Goal: Check status: Check status

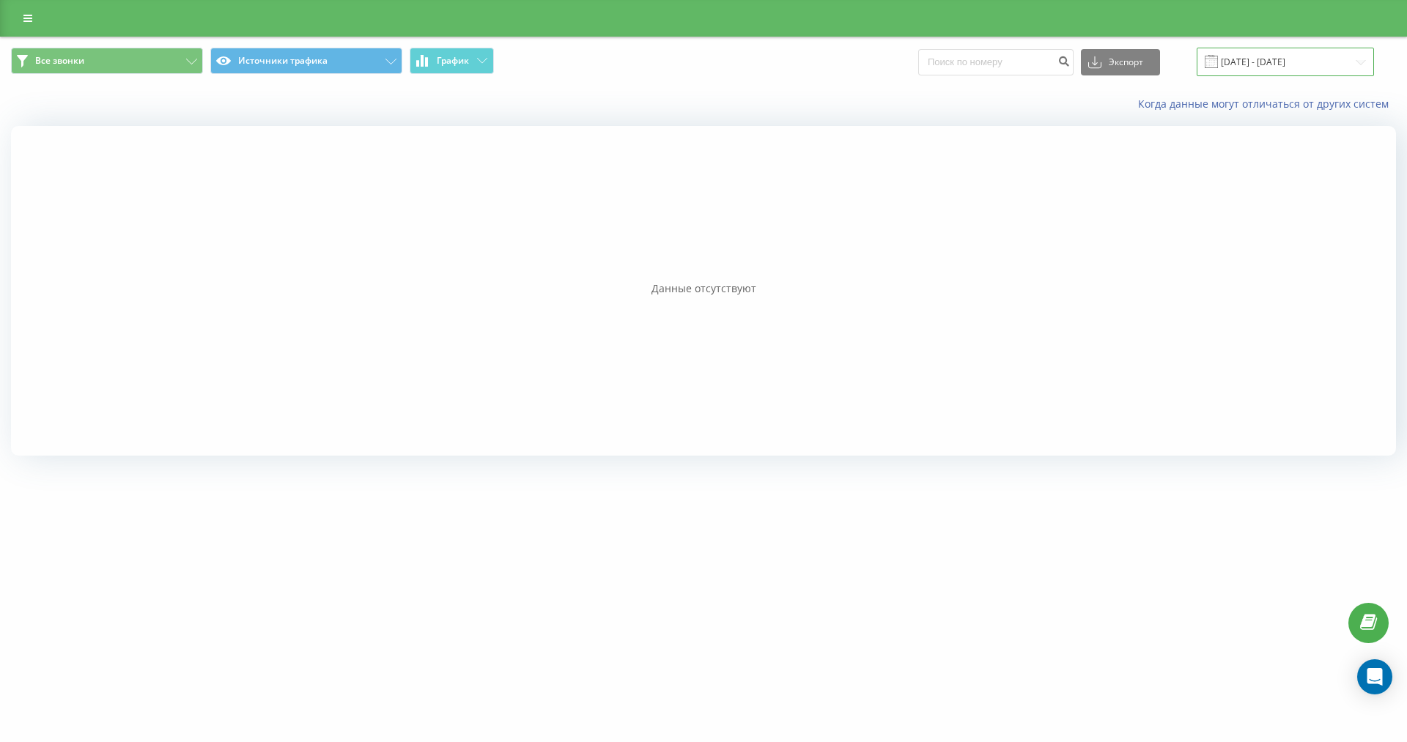
click at [1251, 50] on input "18.06.2025 - 18.07.2025" at bounding box center [1284, 62] width 177 height 29
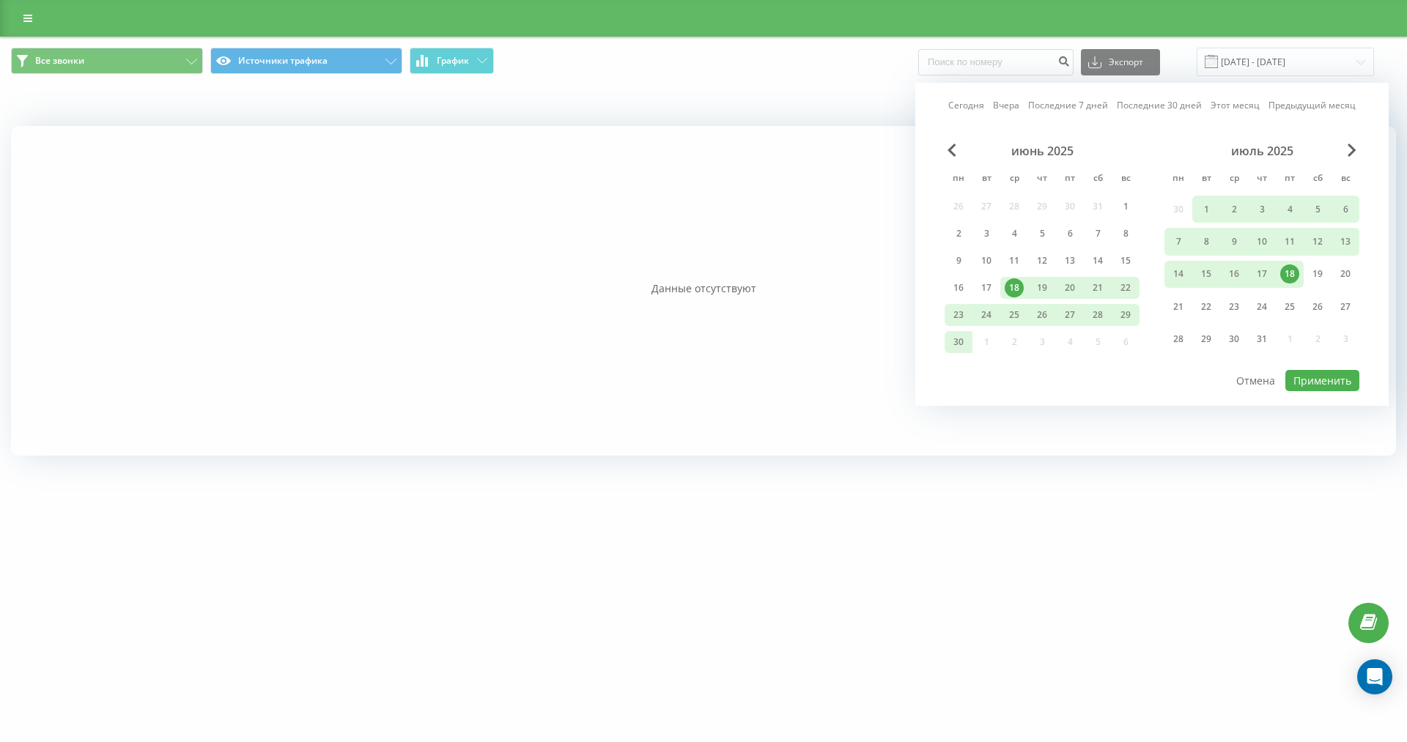
click at [972, 107] on link "Сегодня" at bounding box center [966, 105] width 36 height 14
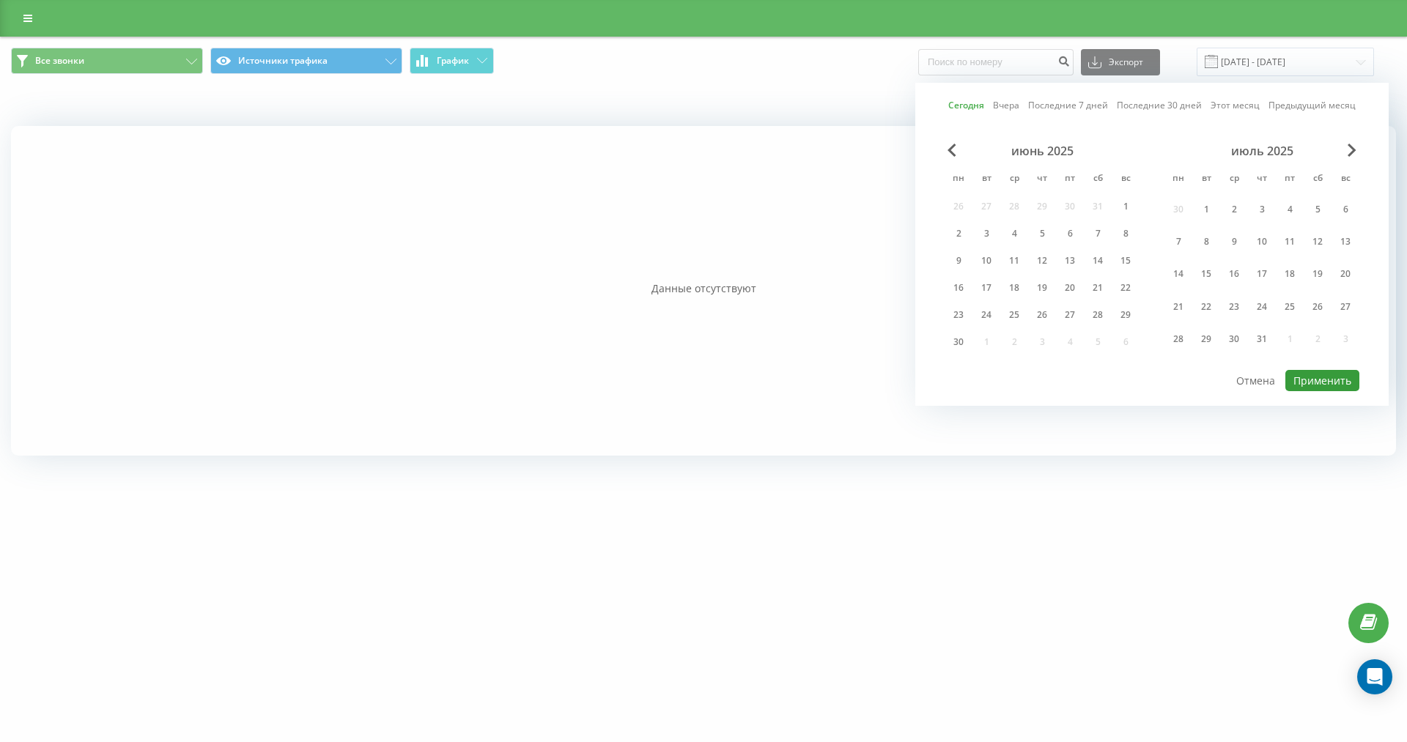
click at [1346, 379] on button "Применить" at bounding box center [1322, 380] width 74 height 21
type input "[DATE] - [DATE]"
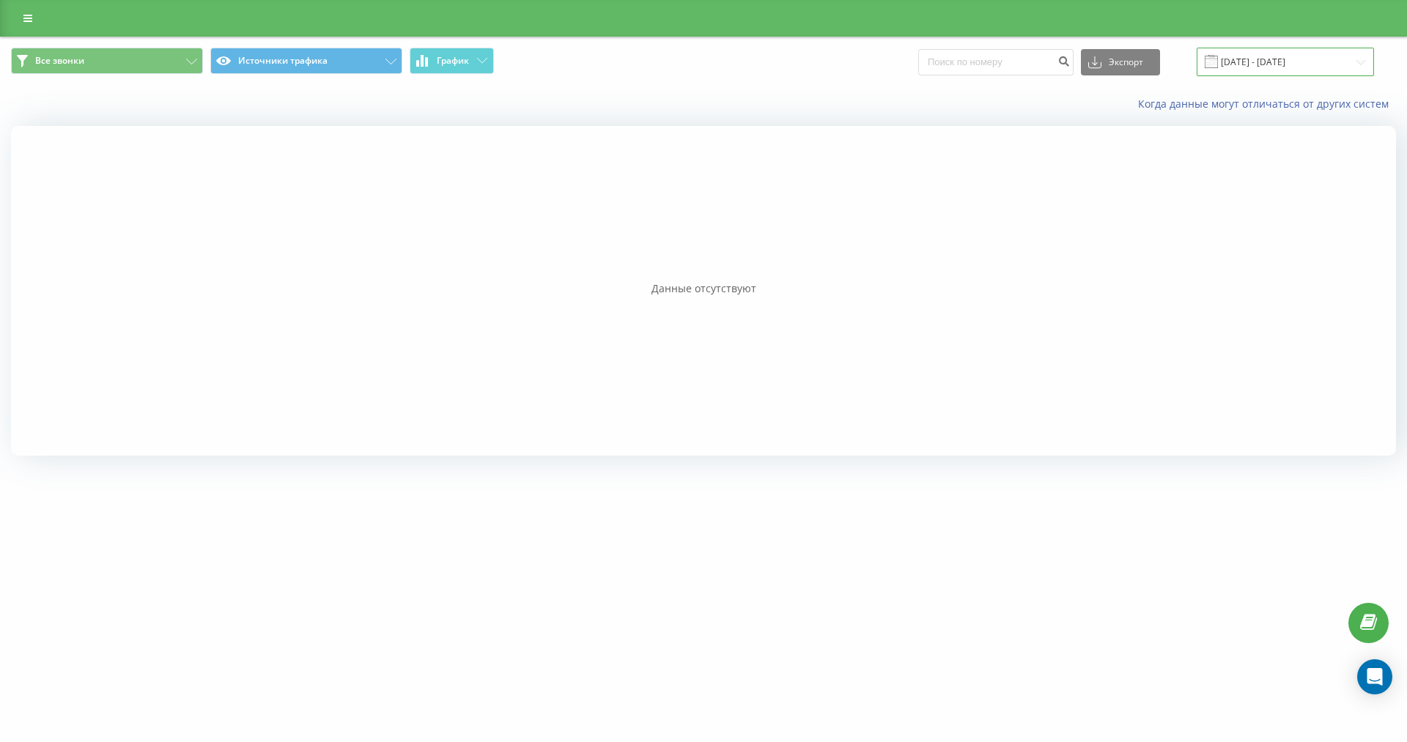
click at [1297, 55] on input "[DATE] - [DATE]" at bounding box center [1284, 62] width 177 height 29
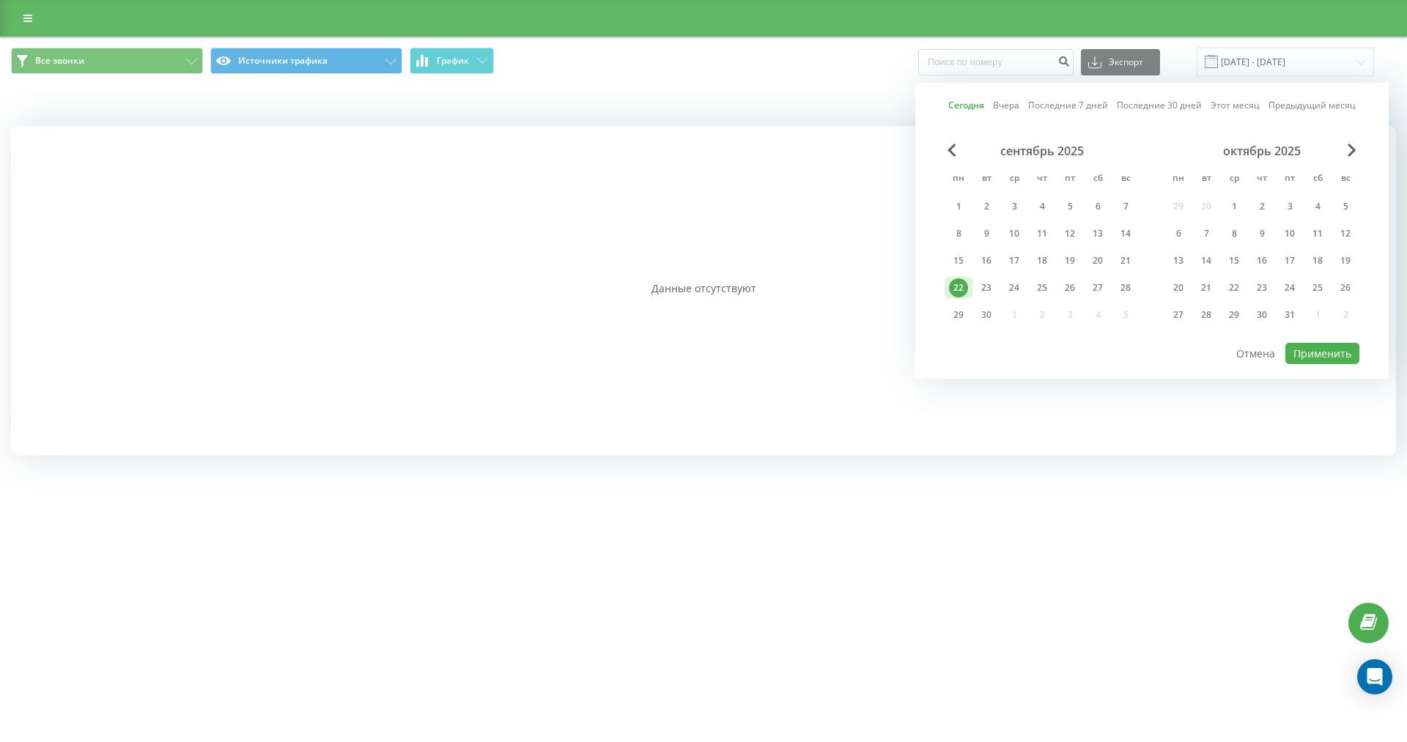
click at [963, 99] on link "Сегодня" at bounding box center [966, 105] width 36 height 14
drag, startPoint x: 1330, startPoint y: 349, endPoint x: 1258, endPoint y: 306, distance: 83.4
click at [1330, 349] on button "Применить" at bounding box center [1322, 353] width 74 height 21
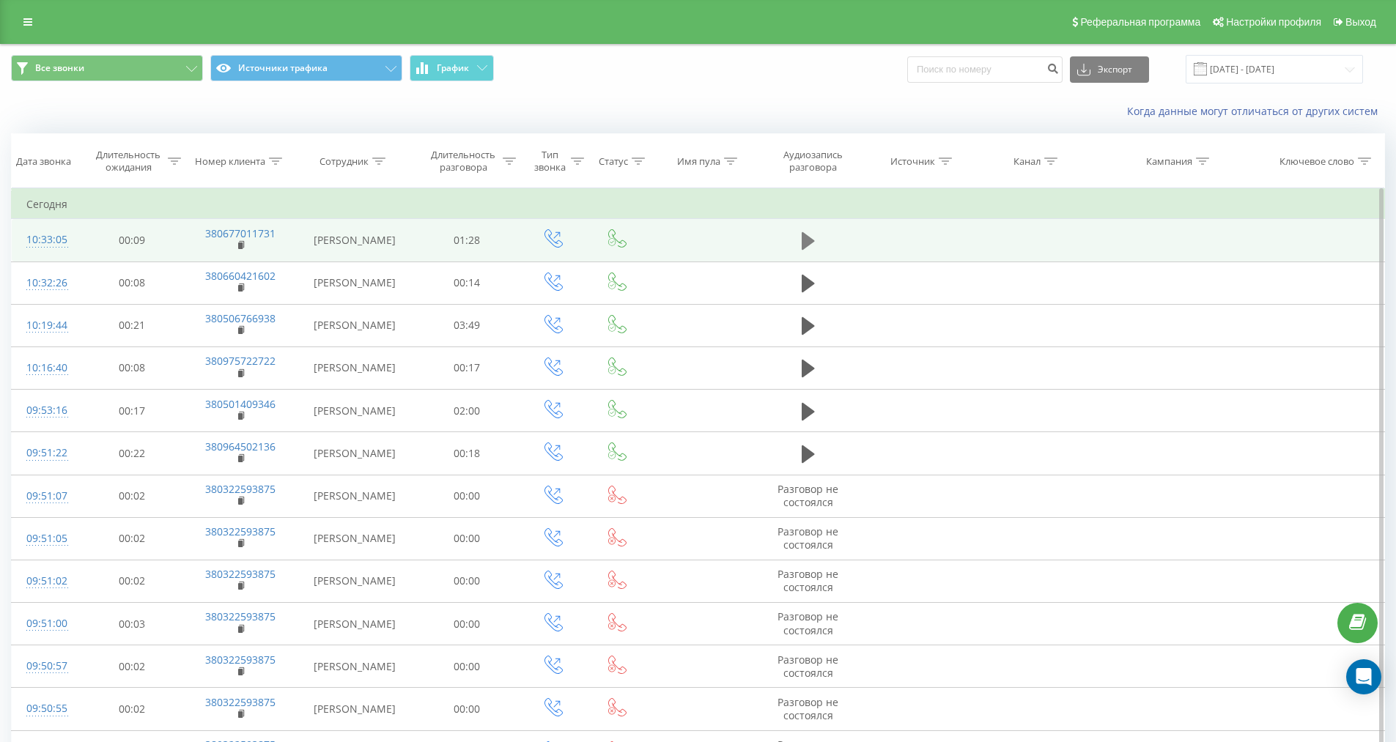
click at [800, 238] on button at bounding box center [808, 241] width 22 height 22
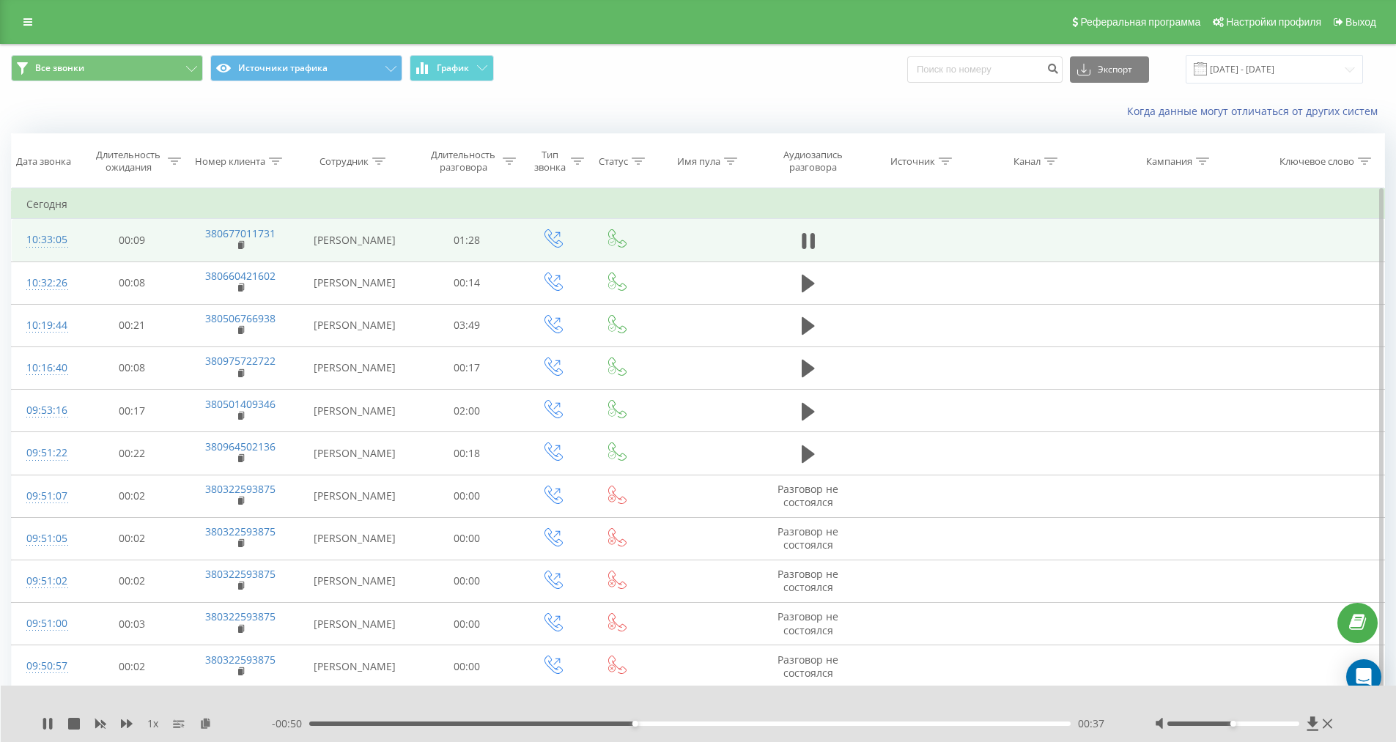
click at [585, 722] on div "00:37" at bounding box center [690, 724] width 762 height 4
click at [566, 727] on div "- 00:55 00:32 00:32" at bounding box center [695, 724] width 846 height 15
click at [575, 724] on div "00:33" at bounding box center [690, 724] width 762 height 4
click at [571, 722] on div "00:31" at bounding box center [690, 724] width 762 height 4
click at [557, 722] on div "00:28" at bounding box center [690, 724] width 762 height 4
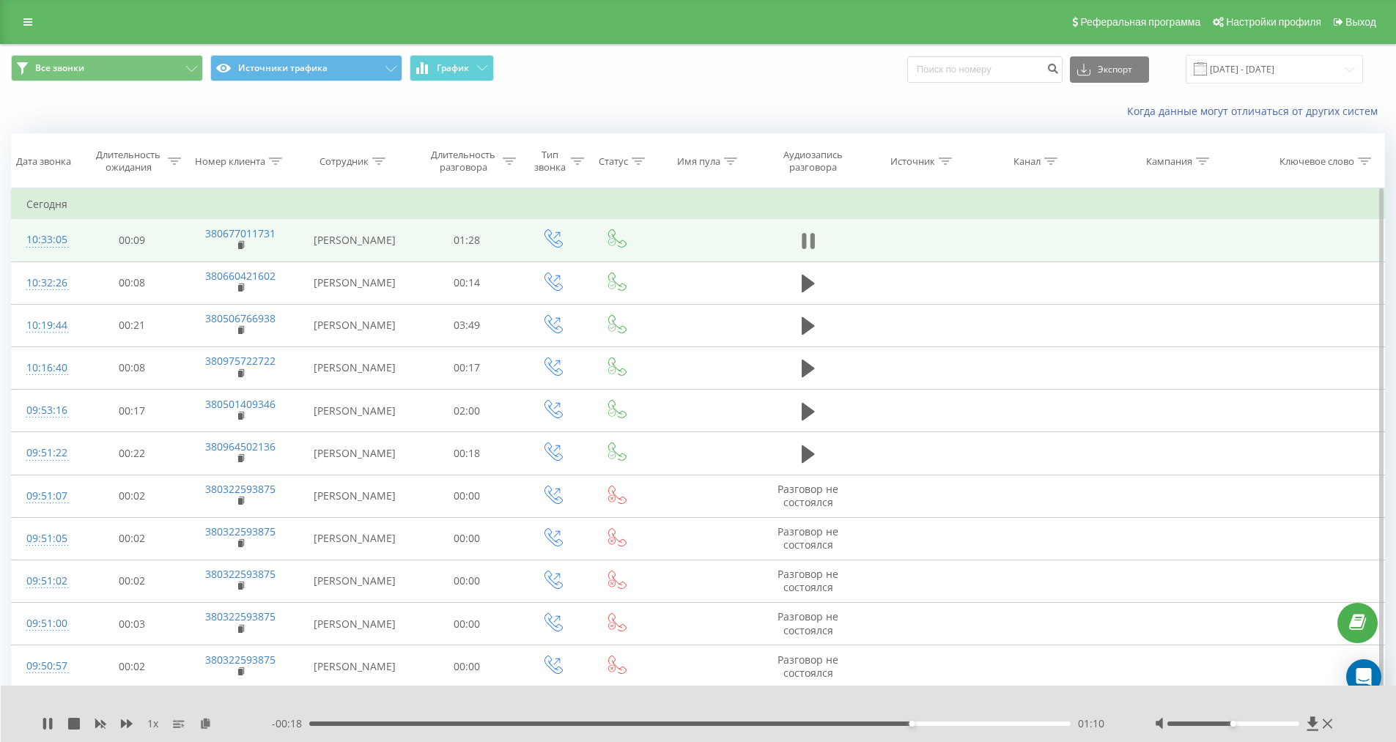
click at [808, 238] on icon at bounding box center [808, 241] width 13 height 21
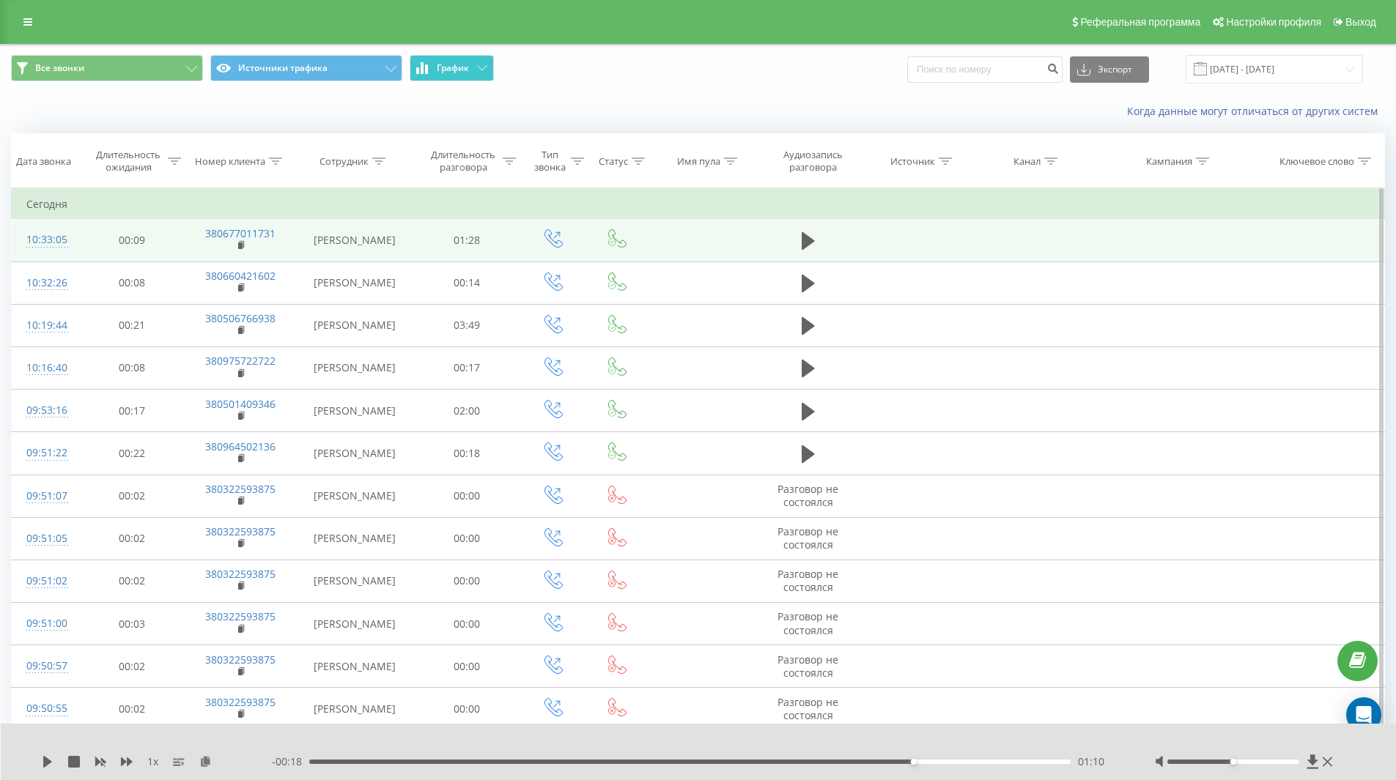
click at [478, 79] on button "График" at bounding box center [452, 68] width 84 height 26
